Goal: Information Seeking & Learning: Learn about a topic

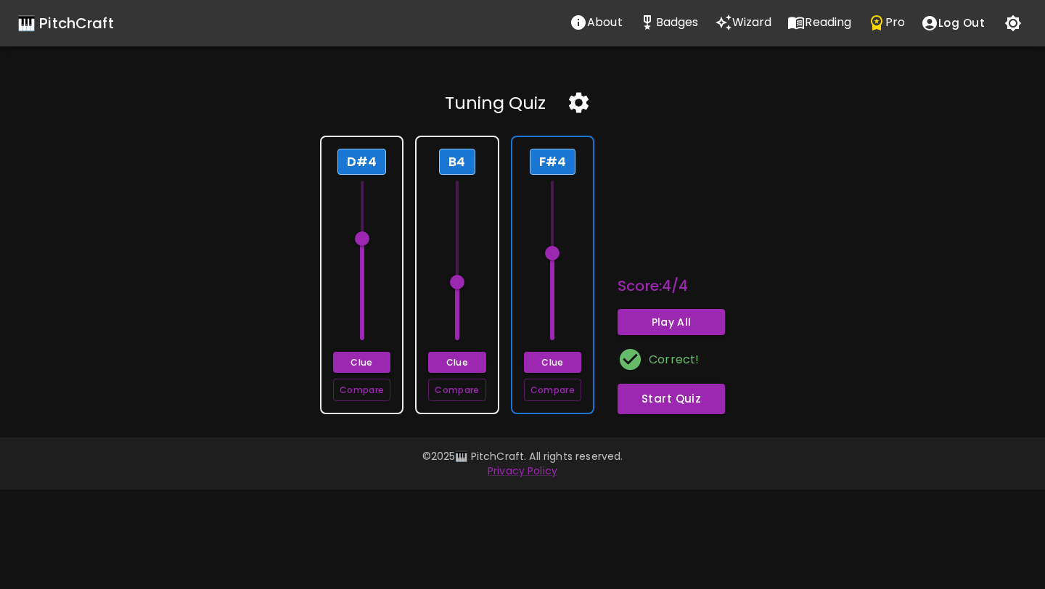
click at [582, 99] on icon "button" at bounding box center [579, 103] width 20 height 20
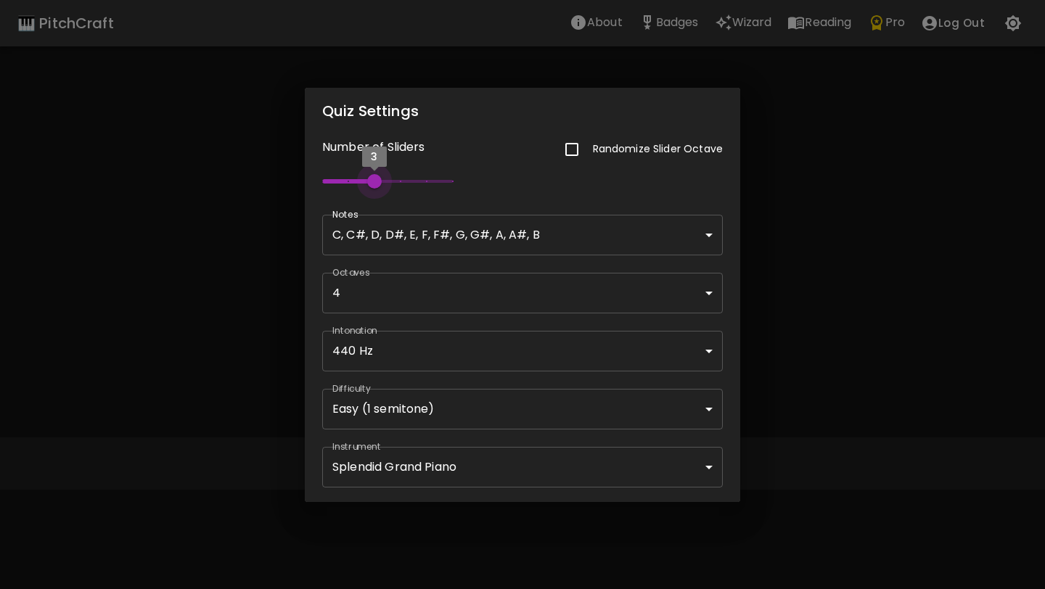
type input "2"
type input "60"
type input "1"
drag, startPoint x: 377, startPoint y: 184, endPoint x: 205, endPoint y: 205, distance: 173.2
click at [205, 205] on div "Quiz Settings Number of Sliders Randomize Slider Octave 1 Notes C, C#, D, D#, E…" at bounding box center [522, 294] width 1045 height 589
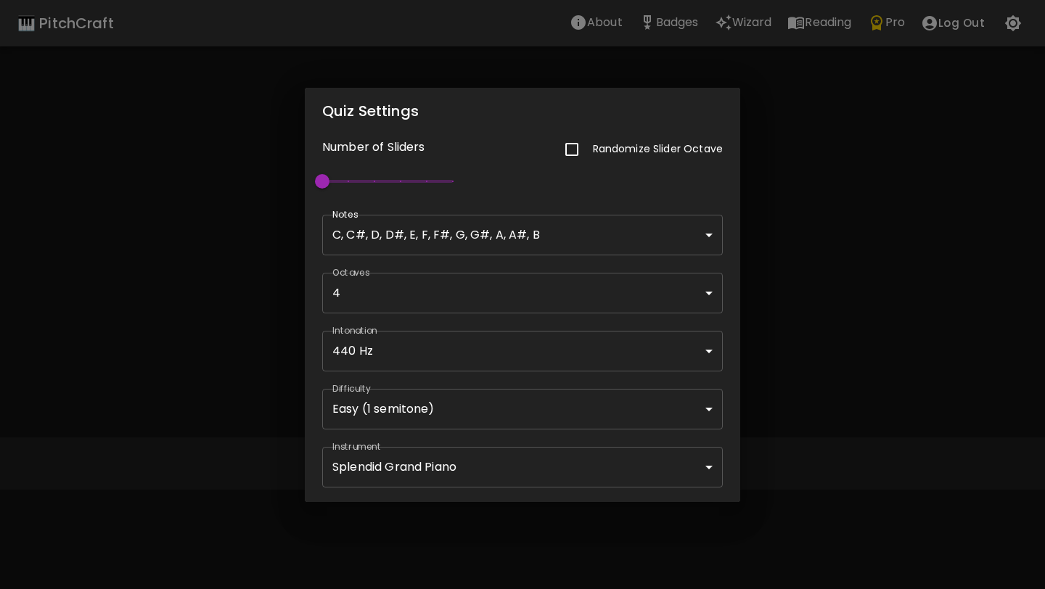
click at [232, 229] on div "Quiz Settings Number of Sliders Randomize Slider Octave 1 Notes C, C#, D, D#, E…" at bounding box center [522, 294] width 1045 height 589
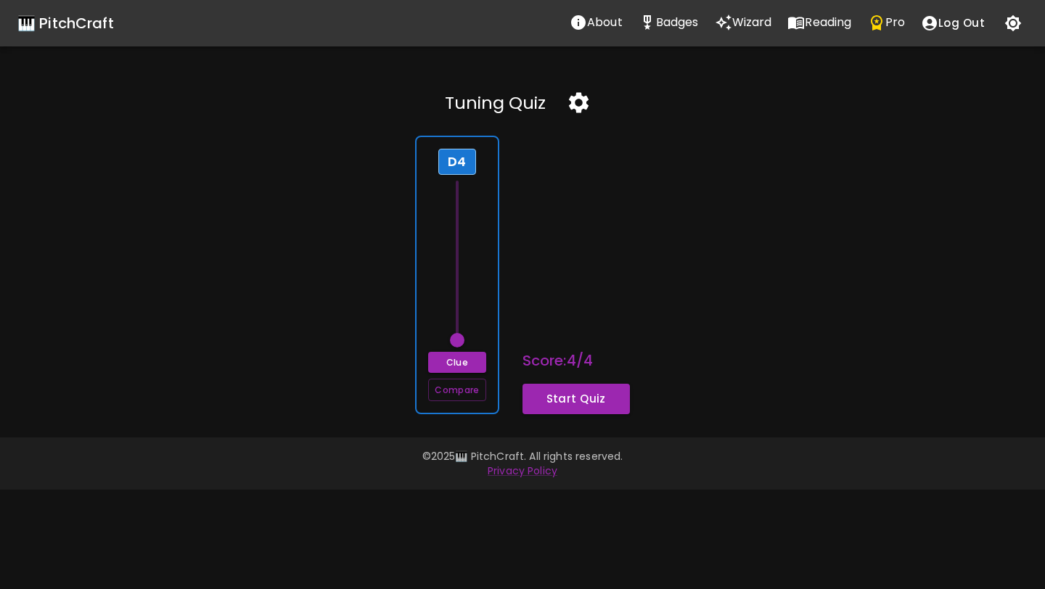
click at [477, 276] on div "D4 Clue Compare" at bounding box center [456, 275] width 83 height 279
click at [450, 339] on span at bounding box center [457, 340] width 15 height 15
click at [469, 365] on button "Clue" at bounding box center [456, 362] width 57 height 21
click at [567, 397] on button "Start Quiz" at bounding box center [575, 399] width 107 height 30
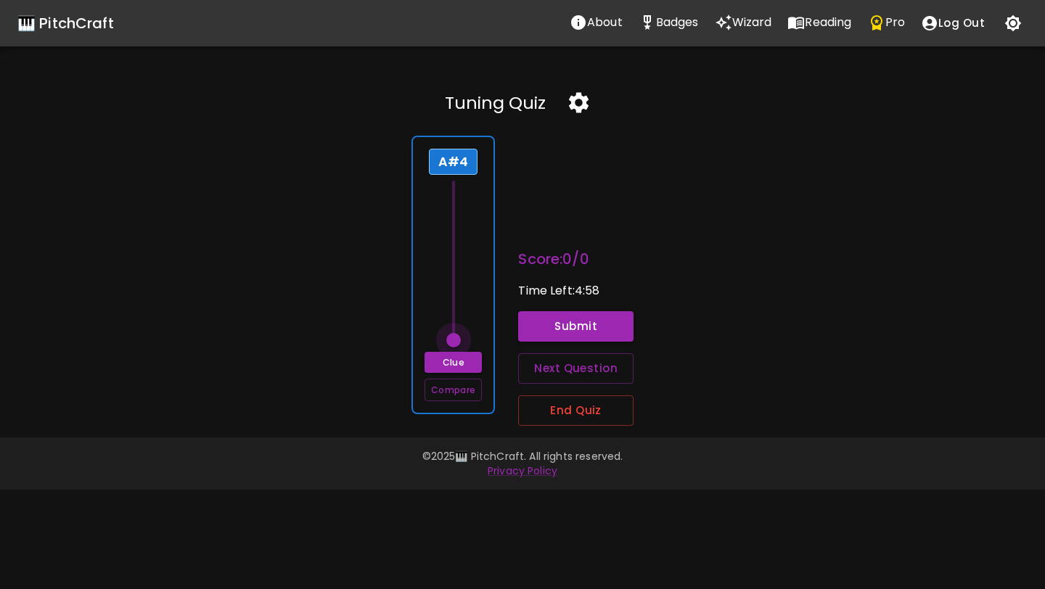
click at [450, 341] on span at bounding box center [453, 340] width 15 height 15
drag, startPoint x: 450, startPoint y: 341, endPoint x: 454, endPoint y: 205, distance: 135.7
click at [454, 205] on span at bounding box center [453, 209] width 15 height 15
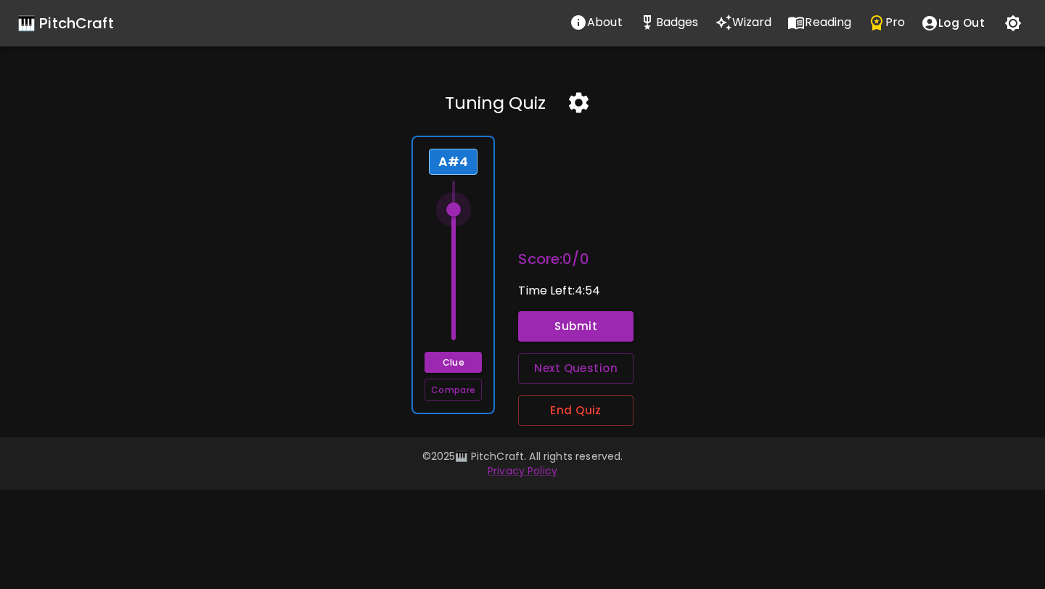
type input "70"
click at [454, 199] on span at bounding box center [453, 195] width 15 height 15
click at [548, 329] on button "Submit" at bounding box center [575, 326] width 115 height 30
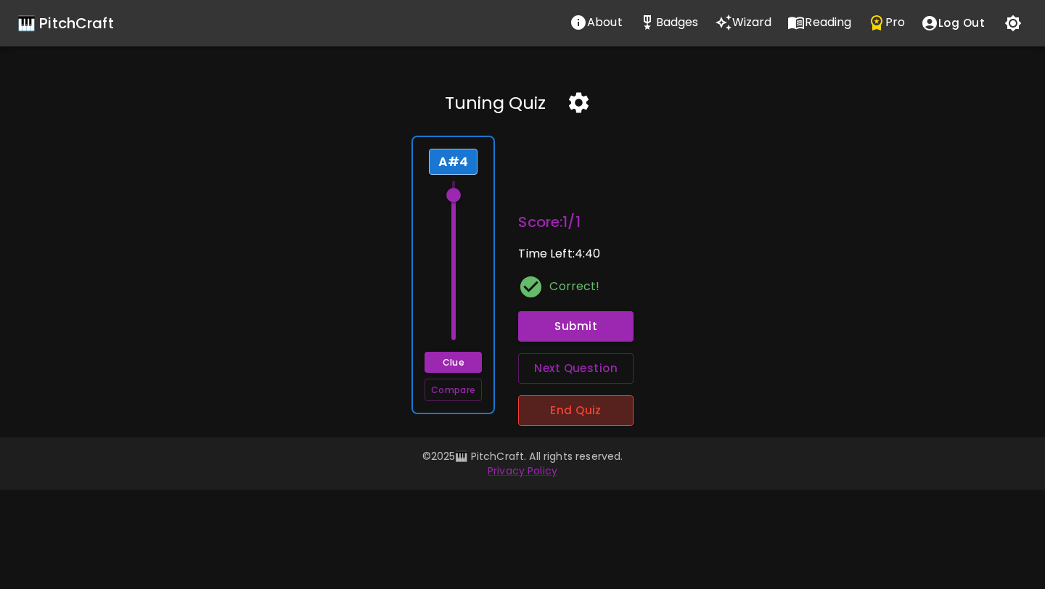
click at [583, 403] on button "End Quiz" at bounding box center [575, 410] width 115 height 30
